Goal: Task Accomplishment & Management: Manage account settings

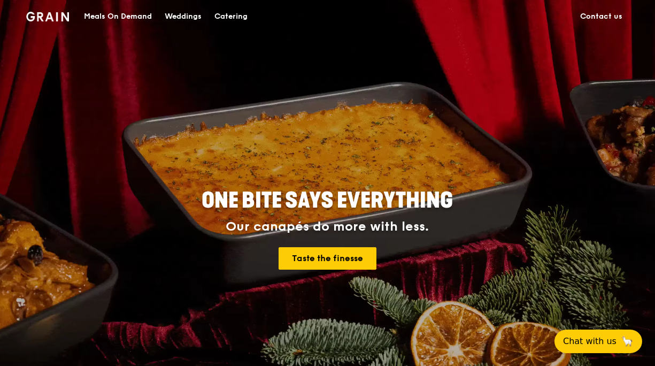
click at [69, 13] on img at bounding box center [47, 17] width 43 height 10
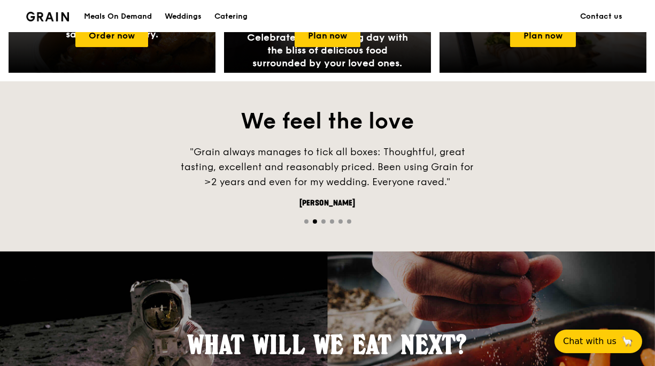
scroll to position [850, 0]
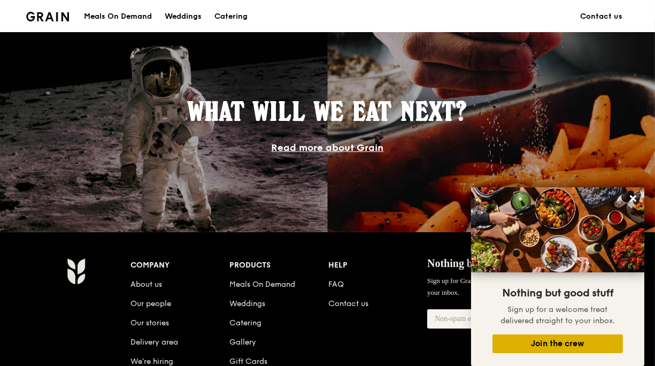
click at [571, 348] on button "Join the crew" at bounding box center [557, 343] width 130 height 19
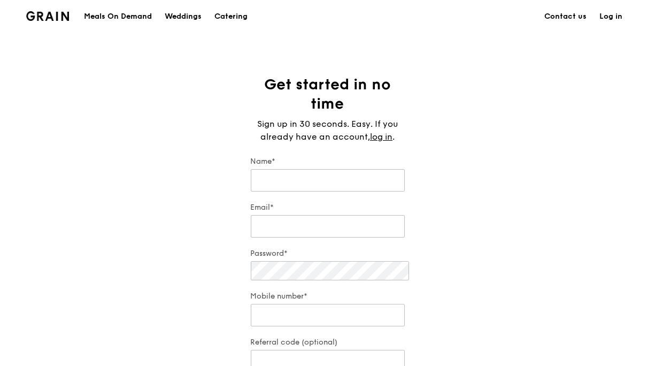
click at [593, 10] on link "Log in" at bounding box center [611, 17] width 36 height 32
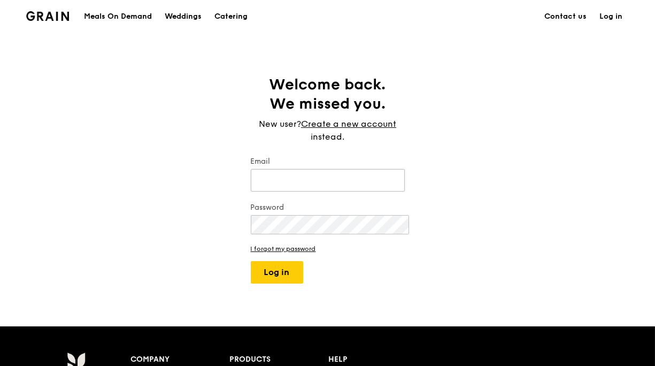
click at [311, 169] on input "Email" at bounding box center [328, 180] width 154 height 22
type input "[PERSON_NAME][EMAIL_ADDRESS][DOMAIN_NAME]"
click at [262, 261] on button "Log in" at bounding box center [277, 272] width 52 height 22
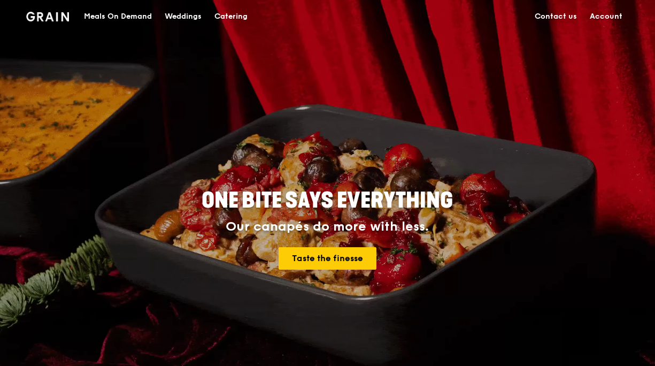
click at [584, 16] on link "Account" at bounding box center [606, 17] width 45 height 32
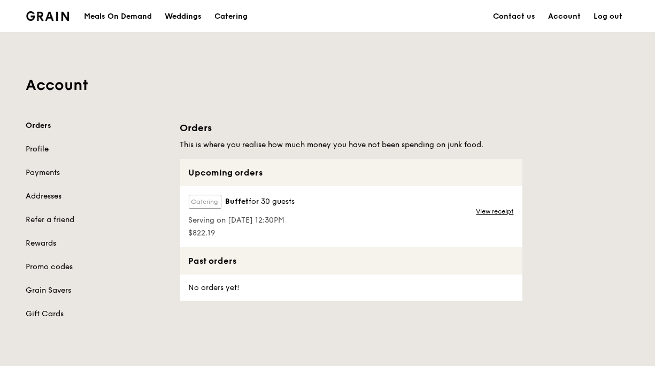
click at [109, 144] on link "Profile" at bounding box center [96, 149] width 141 height 11
